Goal: Task Accomplishment & Management: Use online tool/utility

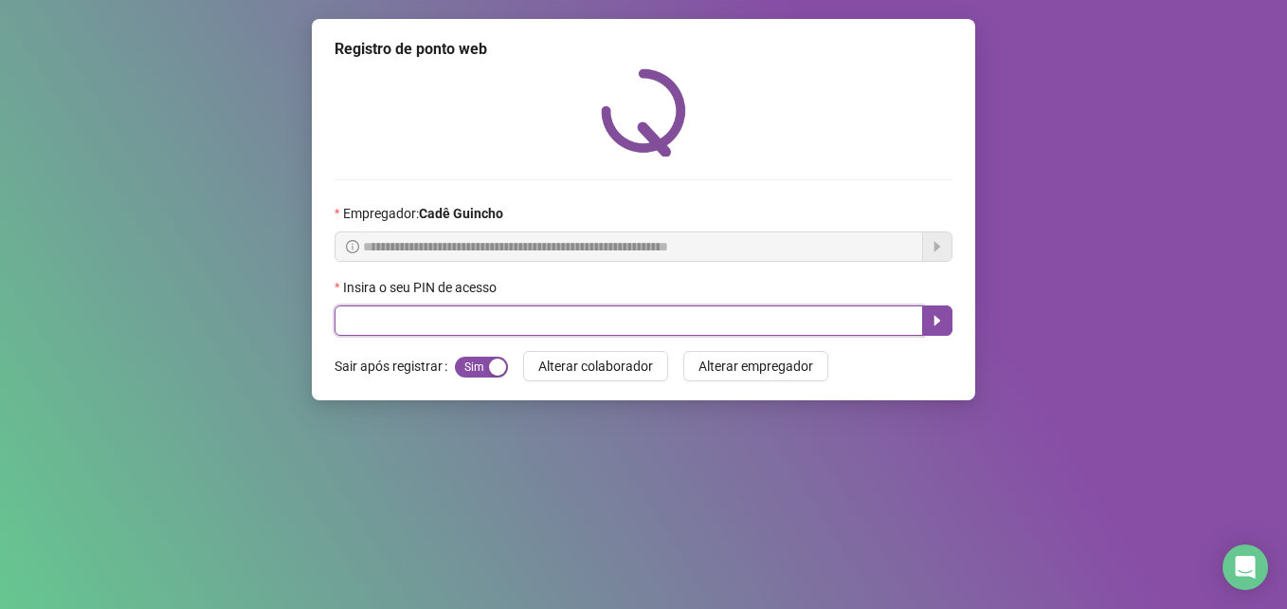
click at [468, 327] on input "text" at bounding box center [629, 320] width 589 height 30
type input "*****"
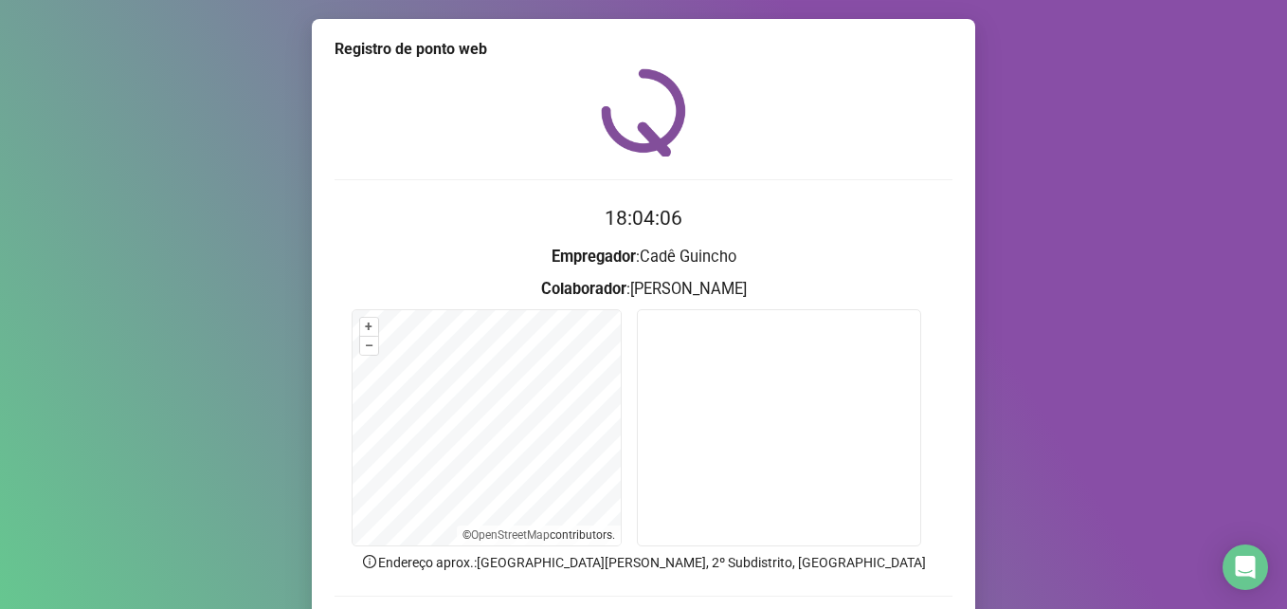
scroll to position [95, 0]
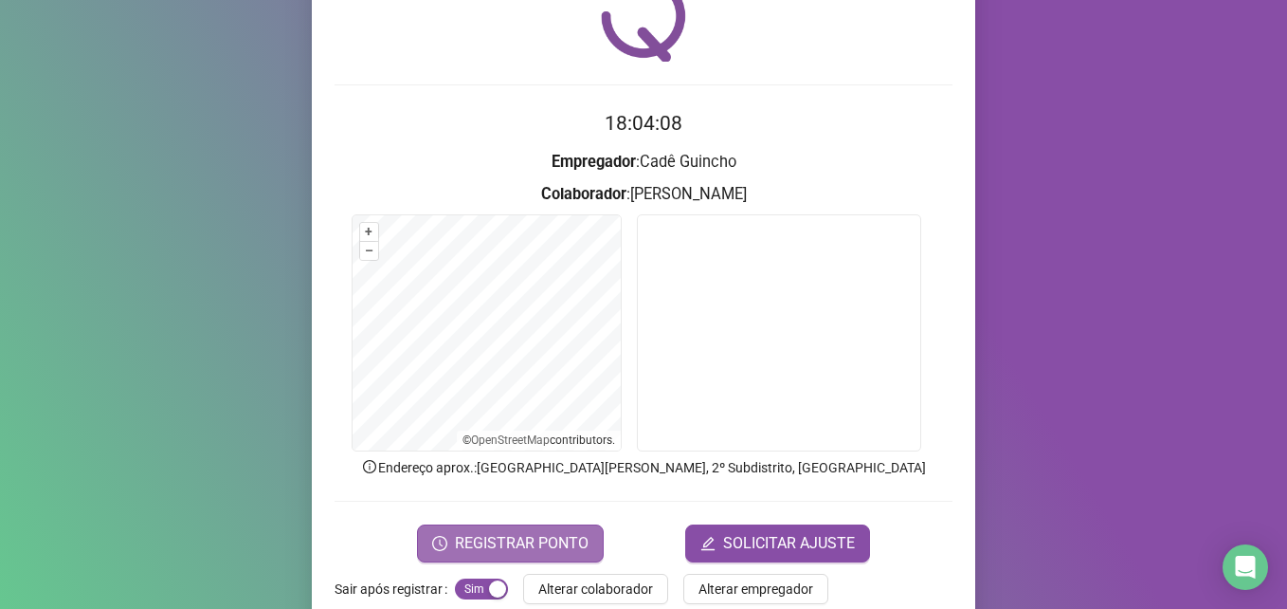
click at [496, 537] on span "REGISTRAR PONTO" at bounding box center [522, 543] width 134 height 23
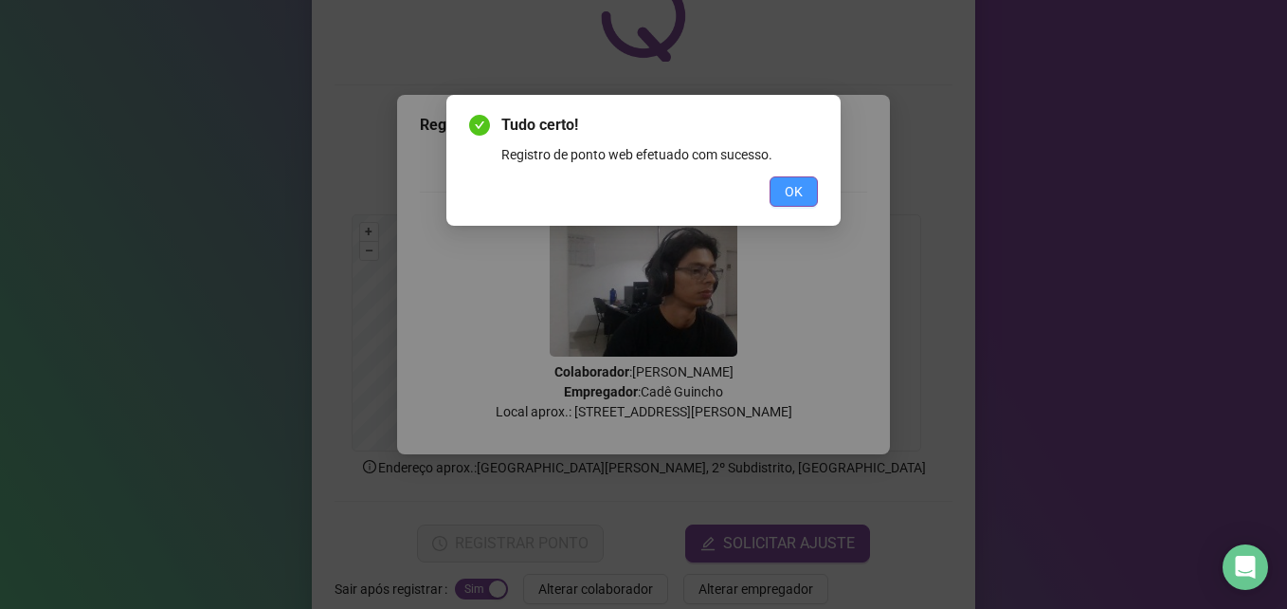
click at [796, 191] on span "OK" at bounding box center [794, 191] width 18 height 21
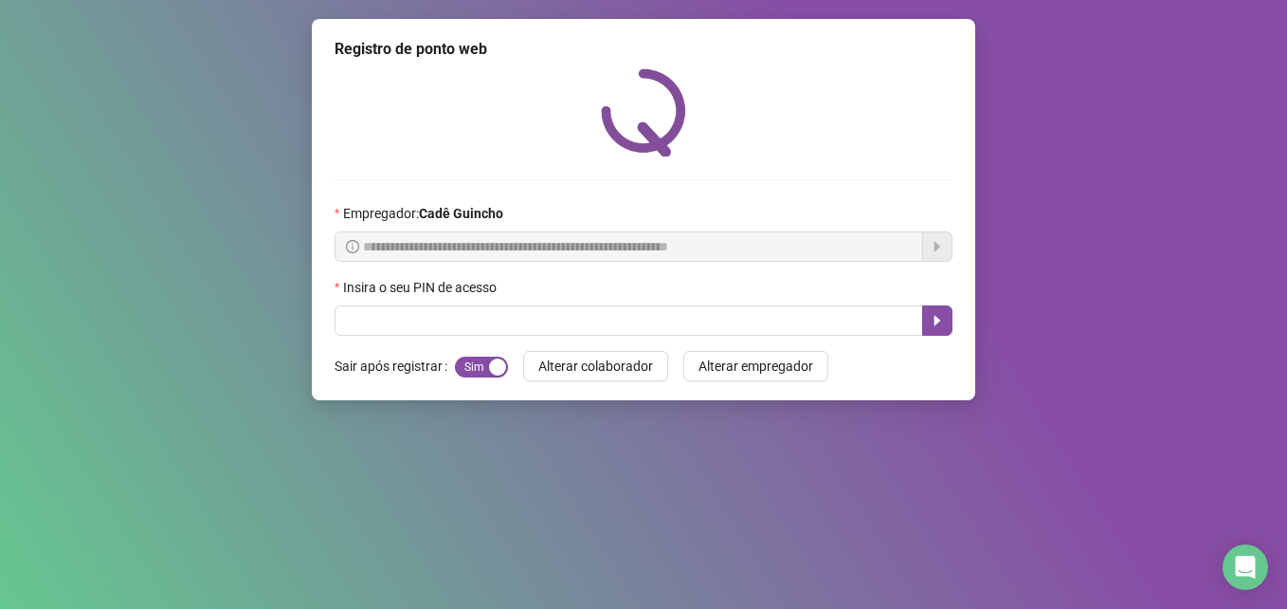
scroll to position [0, 0]
click at [480, 353] on div "Sim Não" at bounding box center [481, 366] width 53 height 30
click at [480, 364] on span "Sim Não" at bounding box center [481, 366] width 53 height 21
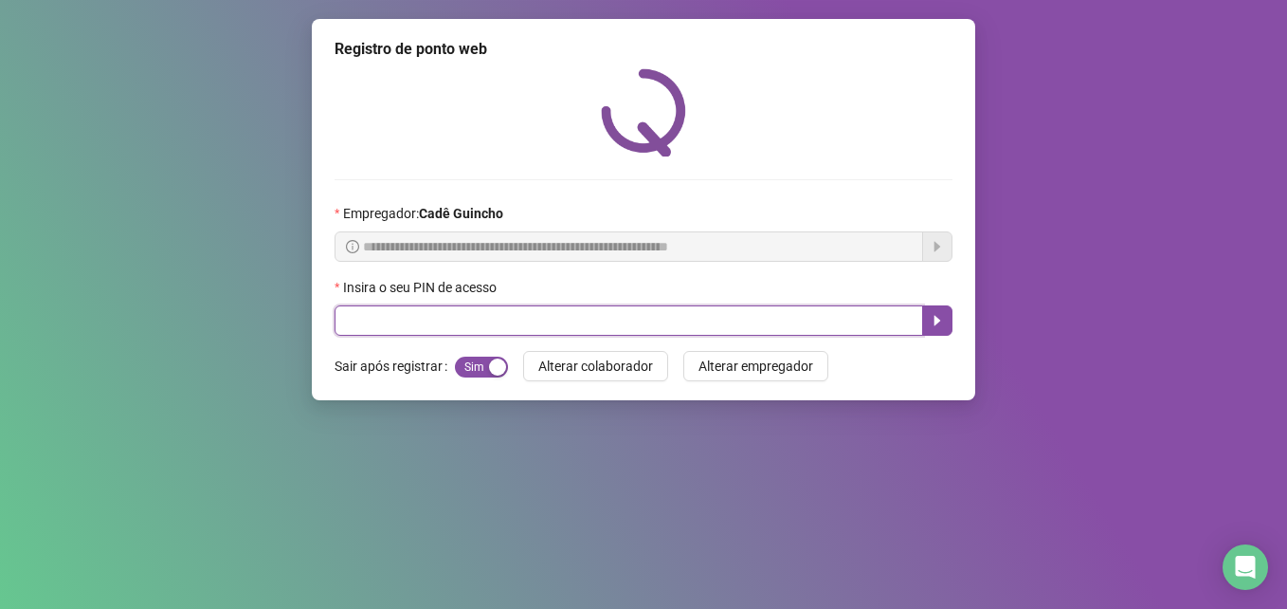
click at [471, 319] on input "text" at bounding box center [629, 320] width 589 height 30
type input "*****"
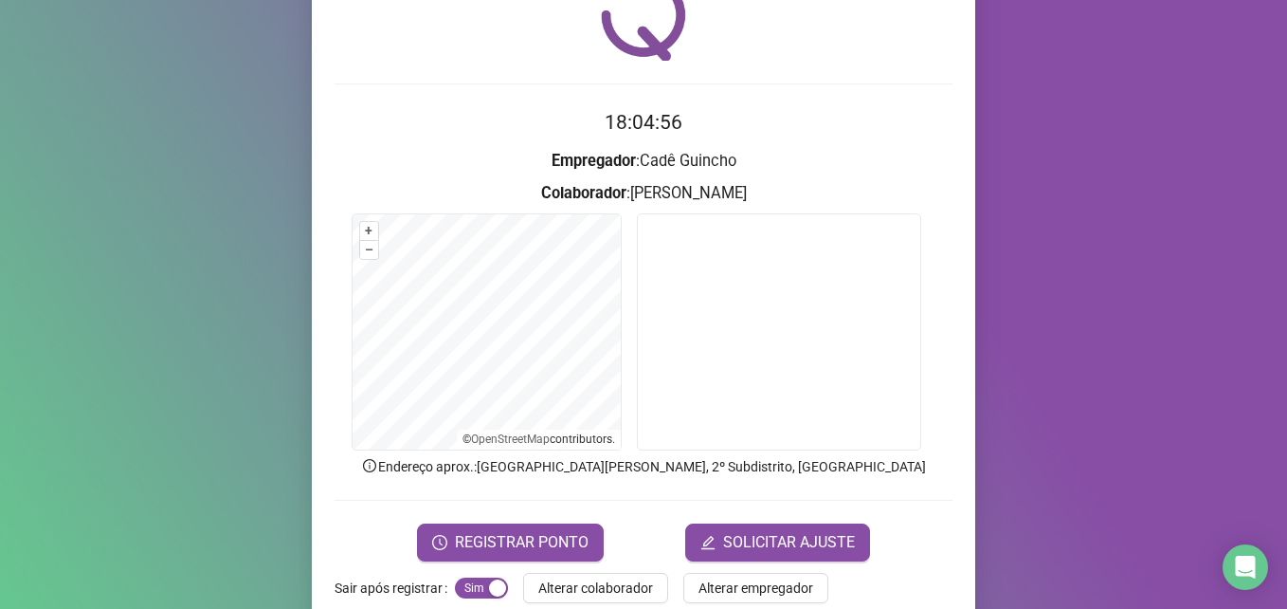
scroll to position [132, 0]
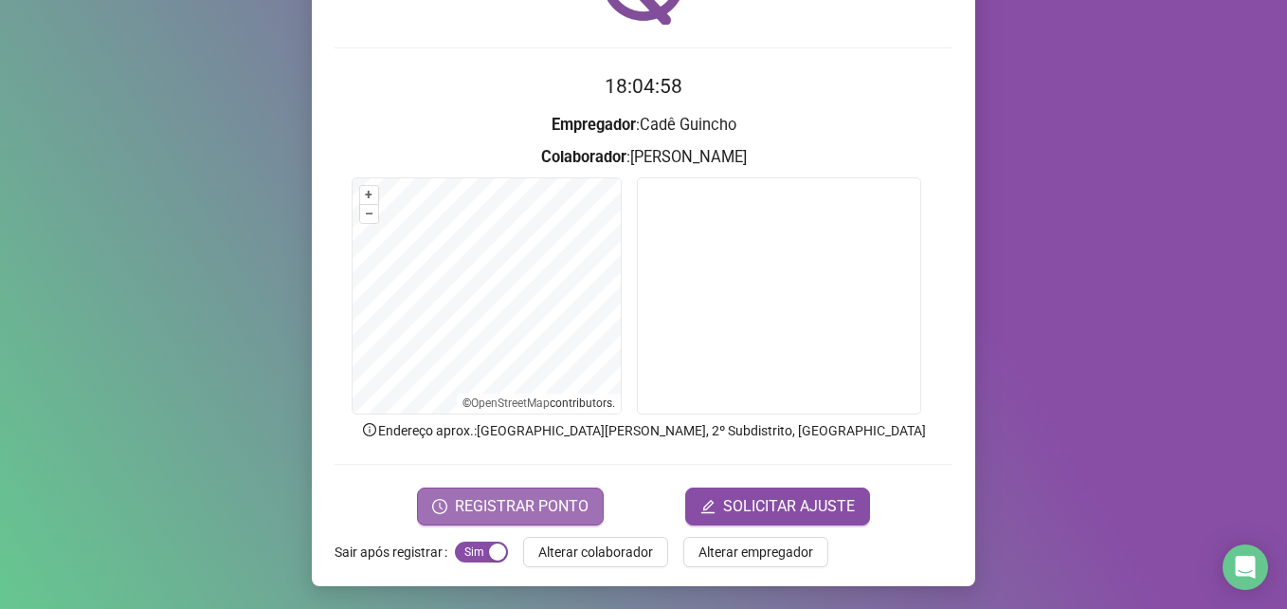
click at [551, 510] on span "REGISTRAR PONTO" at bounding box center [522, 506] width 134 height 23
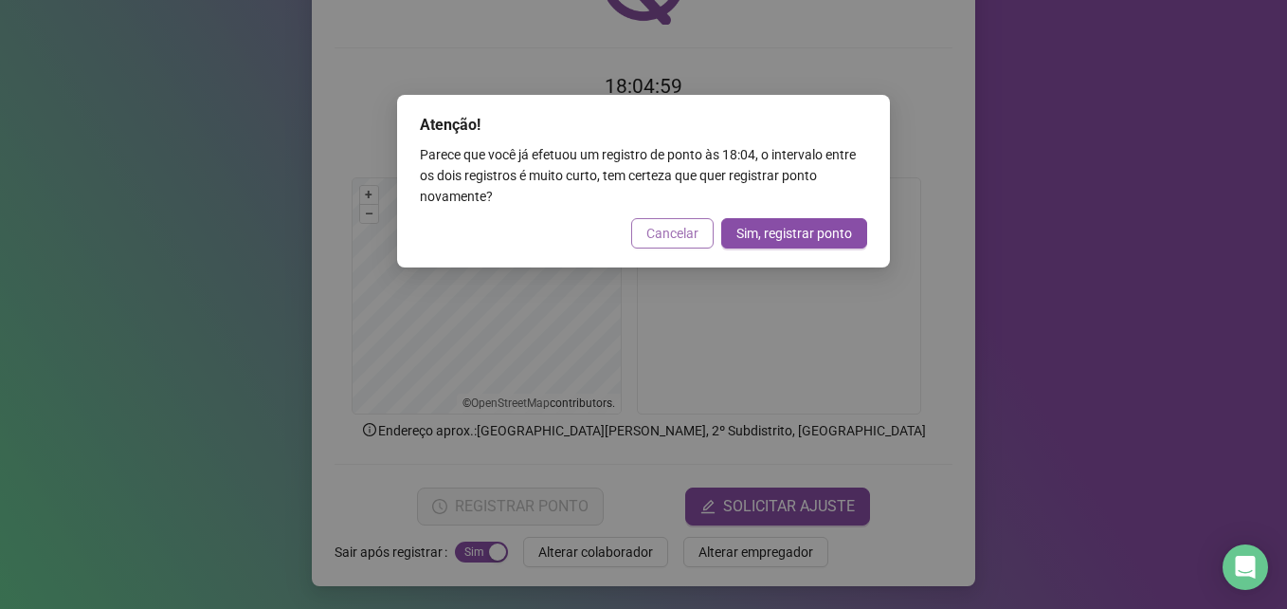
click at [675, 241] on span "Cancelar" at bounding box center [673, 233] width 52 height 21
